Goal: Navigation & Orientation: Find specific page/section

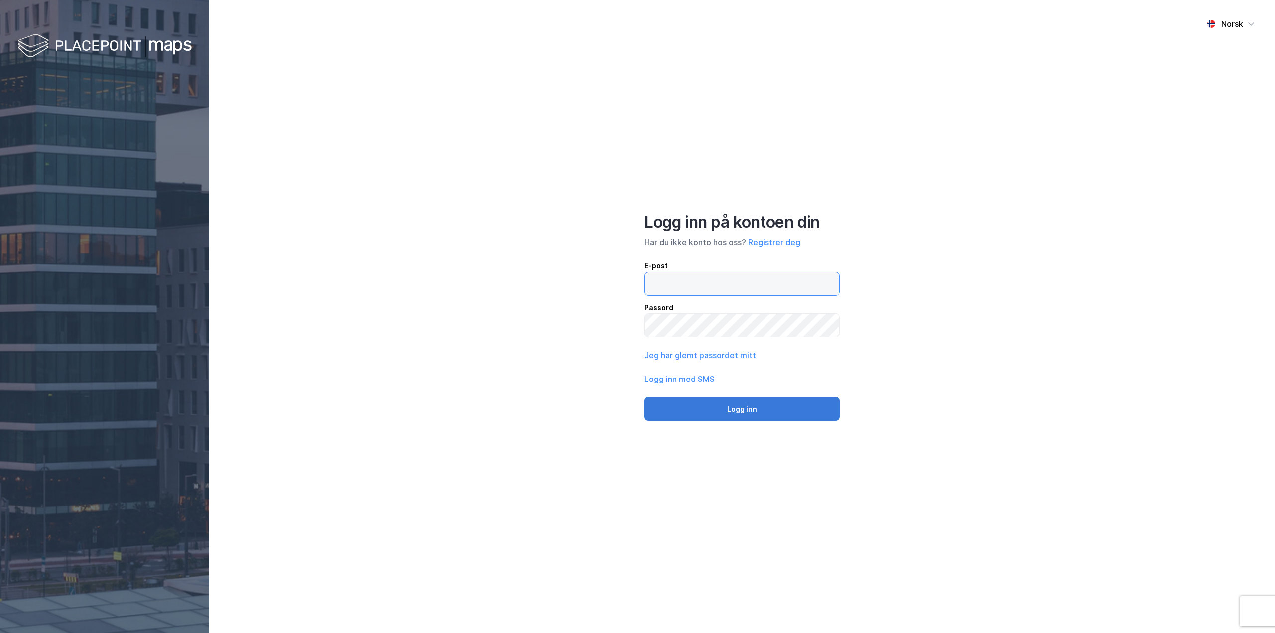
type input "[EMAIL_ADDRESS][PERSON_NAME][DOMAIN_NAME]"
click at [748, 410] on button "Logg inn" at bounding box center [741, 409] width 195 height 24
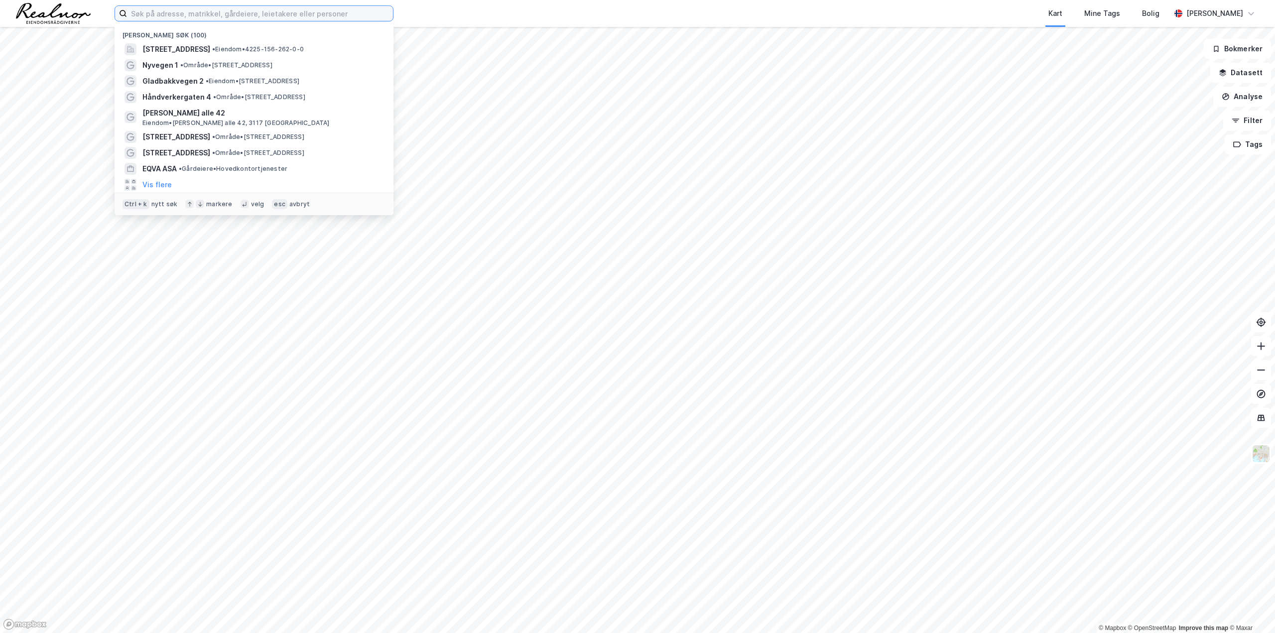
click at [235, 14] on input at bounding box center [260, 13] width 266 height 15
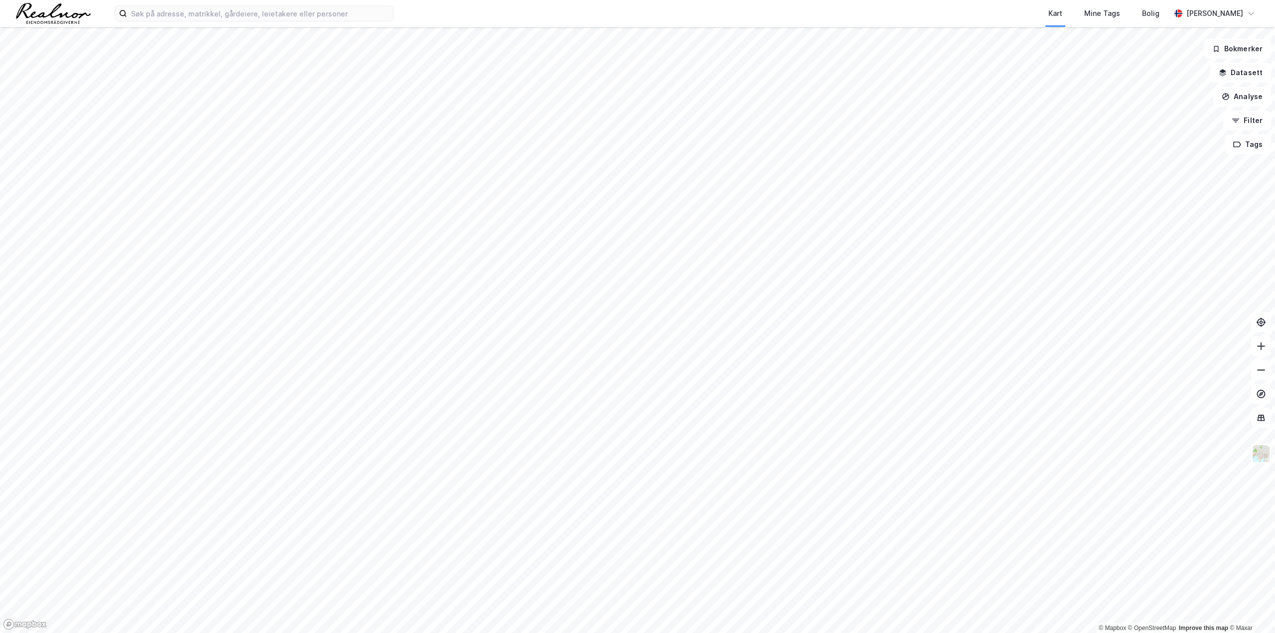
drag, startPoint x: 235, startPoint y: 62, endPoint x: 422, endPoint y: 18, distance: 192.3
click at [422, 18] on div "Kart Mine Tags Bolig [PERSON_NAME]" at bounding box center [637, 13] width 1275 height 27
click at [330, 17] on input at bounding box center [260, 13] width 266 height 15
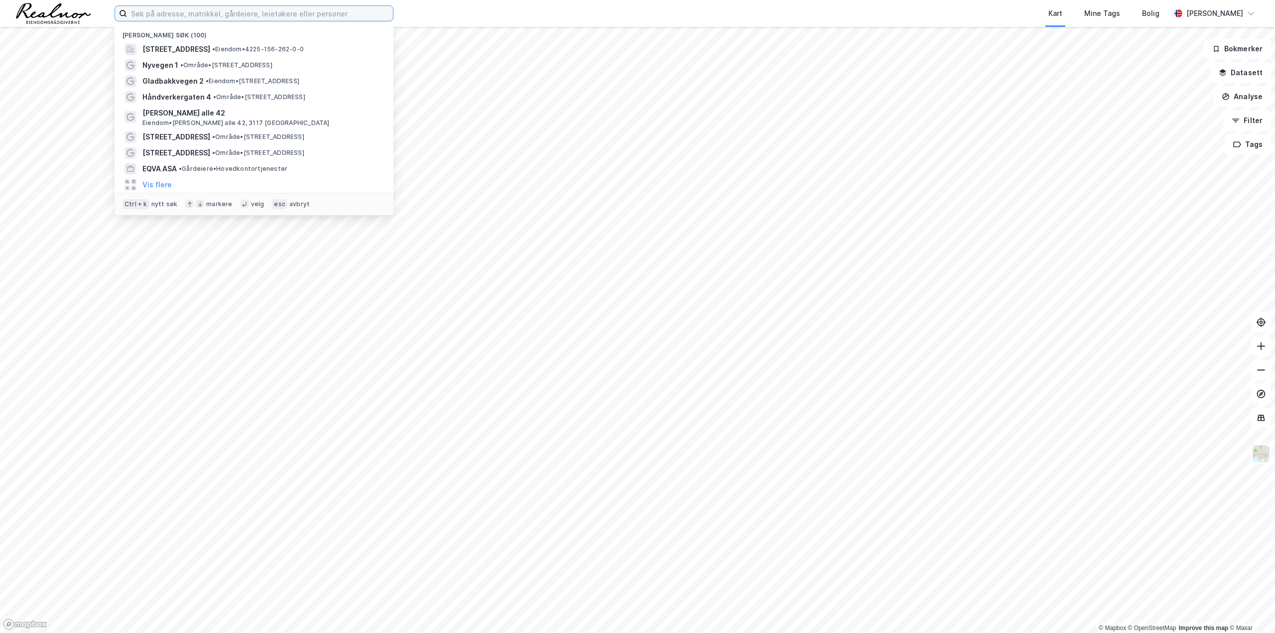
click at [351, 17] on input at bounding box center [260, 13] width 266 height 15
click at [151, 182] on button "Vis flere" at bounding box center [156, 185] width 29 height 12
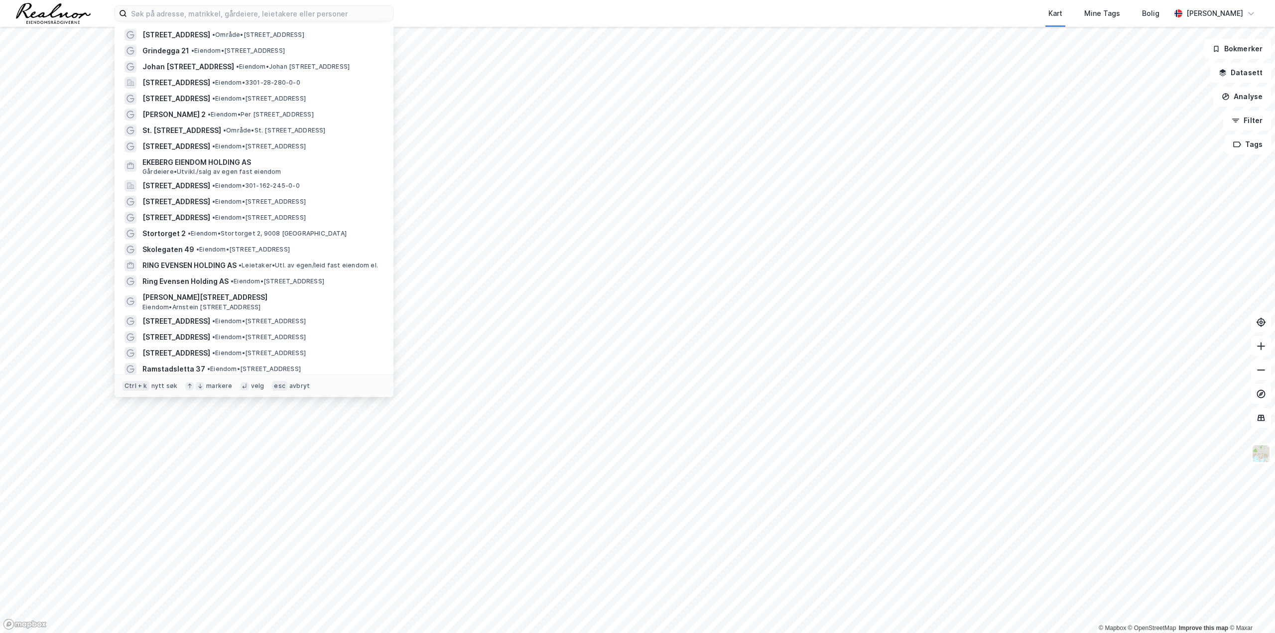
scroll to position [1308, 0]
